Goal: Information Seeking & Learning: Learn about a topic

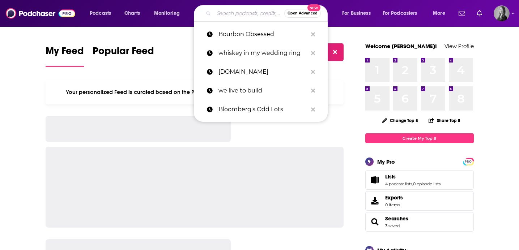
click at [244, 12] on input "Search podcasts, credits, & more..." at bounding box center [249, 14] width 70 height 12
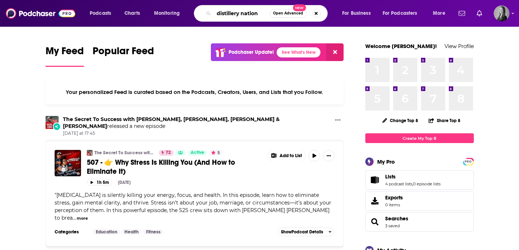
type input "distillery nation"
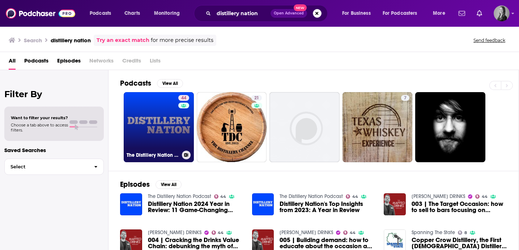
click at [183, 123] on div "44" at bounding box center [184, 123] width 13 height 56
